Goal: Answer question/provide support: Share knowledge or assist other users

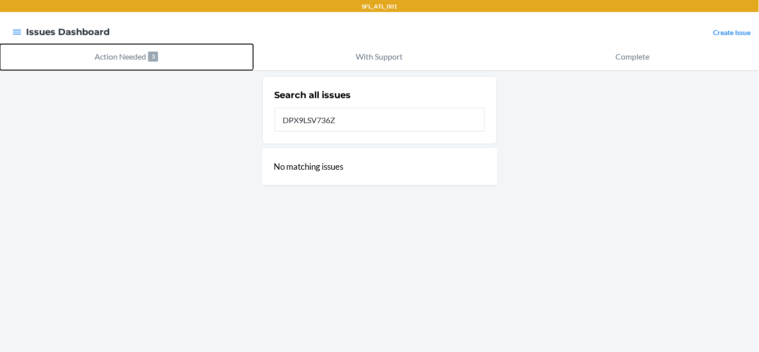
click at [128, 56] on p "Action Needed" at bounding box center [121, 57] width 52 height 12
click at [138, 59] on p "Action Needed" at bounding box center [121, 57] width 52 height 12
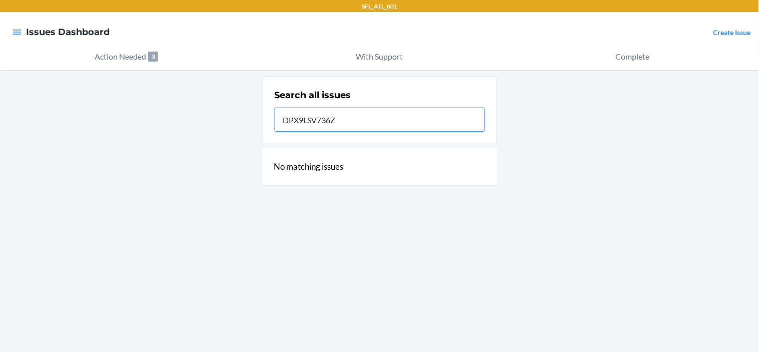
click at [359, 124] on input "DPX9LSV736Z" at bounding box center [380, 120] width 210 height 24
type input "D"
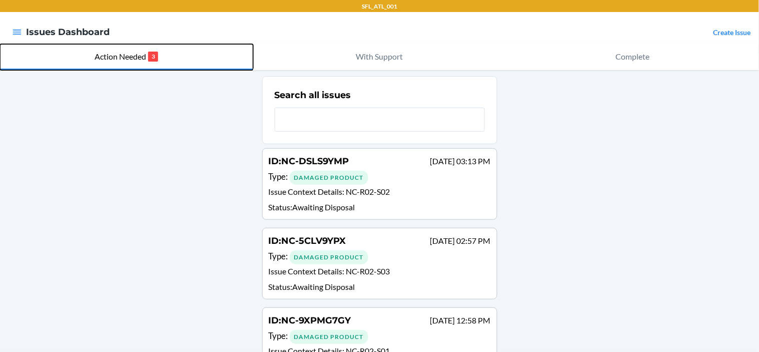
click at [128, 57] on p "Action Needed" at bounding box center [121, 57] width 52 height 12
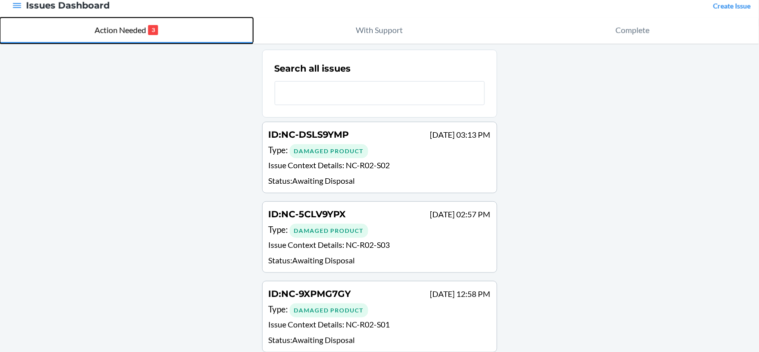
scroll to position [39, 0]
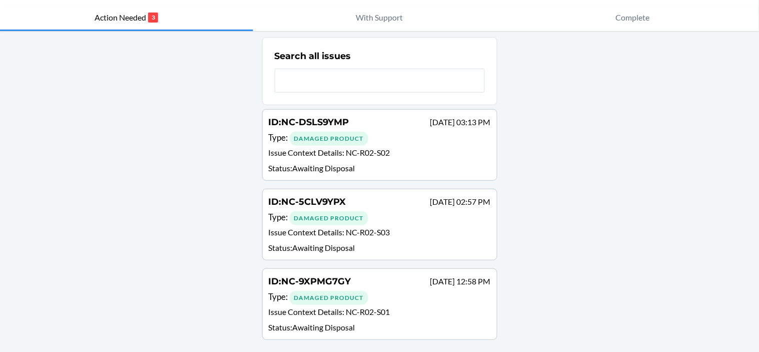
click at [340, 136] on div "Damaged Product" at bounding box center [329, 139] width 79 height 14
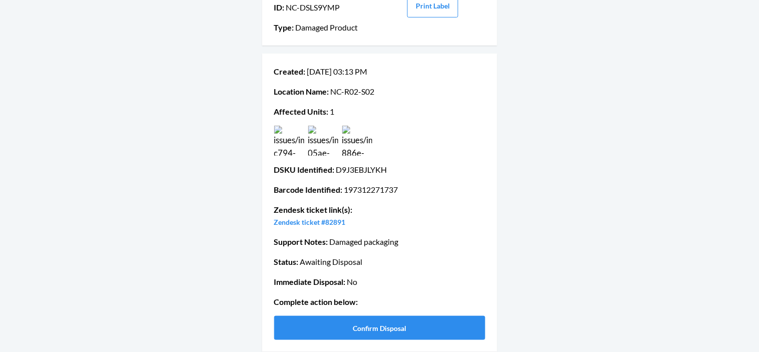
scroll to position [98, 0]
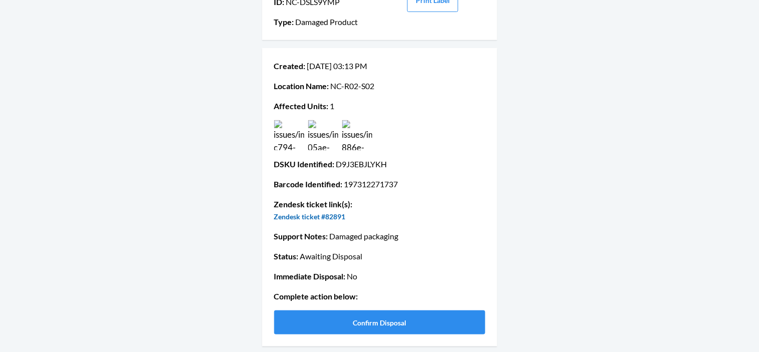
click at [323, 219] on link "Zendesk ticket #82891" at bounding box center [310, 216] width 72 height 9
click at [312, 218] on link "Zendesk ticket #82891" at bounding box center [310, 216] width 72 height 9
